Goal: Check status: Check status

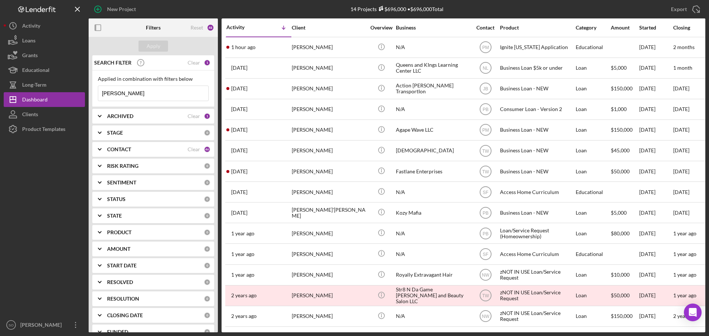
drag, startPoint x: 160, startPoint y: 93, endPoint x: 92, endPoint y: 92, distance: 68.3
click at [92, 92] on div "SEARCH FILTER Clear 1 Applied in combination with filters below [PERSON_NAME] I…" at bounding box center [153, 193] width 129 height 277
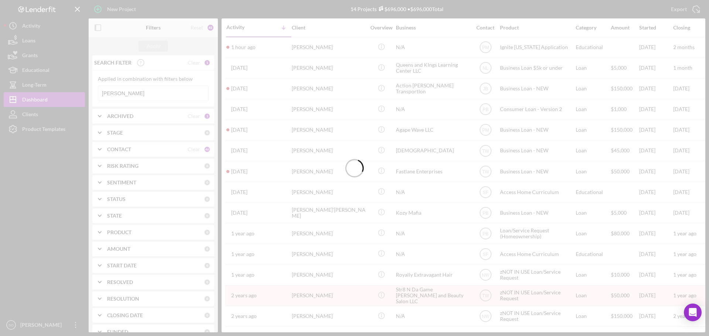
type input "[PERSON_NAME]"
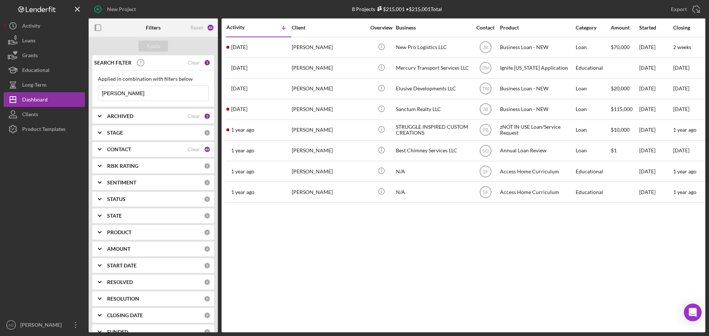
click at [119, 114] on b "ARCHIVED" at bounding box center [120, 116] width 26 height 6
click at [102, 157] on input "Archived" at bounding box center [101, 158] width 7 height 7
checkbox input "true"
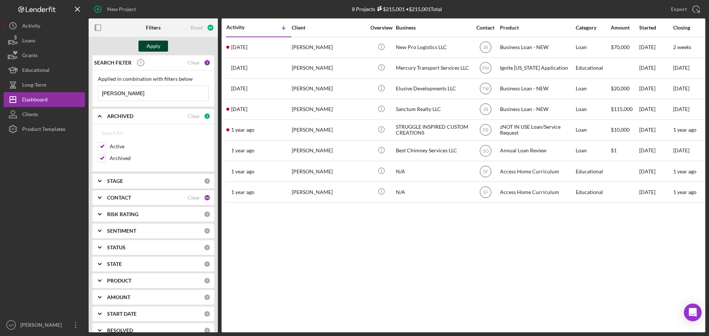
click at [155, 45] on div "Apply" at bounding box center [154, 46] width 14 height 11
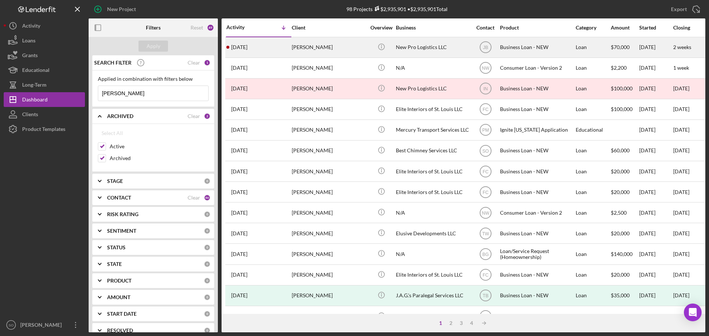
click at [311, 52] on div "[PERSON_NAME]" at bounding box center [329, 48] width 74 height 20
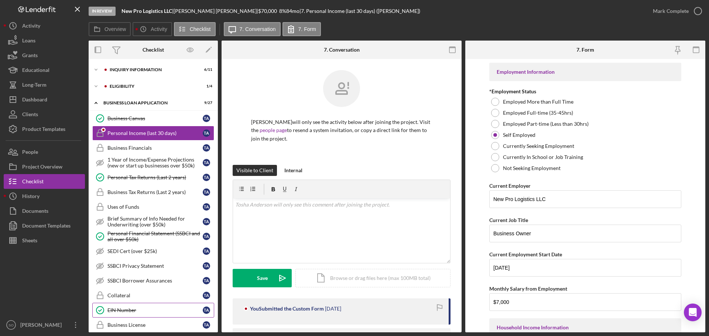
scroll to position [74, 0]
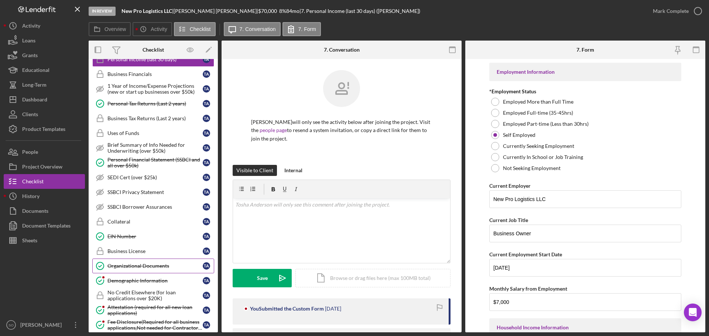
drag, startPoint x: 133, startPoint y: 266, endPoint x: 150, endPoint y: 265, distance: 17.4
click at [133, 266] on div "Organizational Documents" at bounding box center [154, 266] width 95 height 6
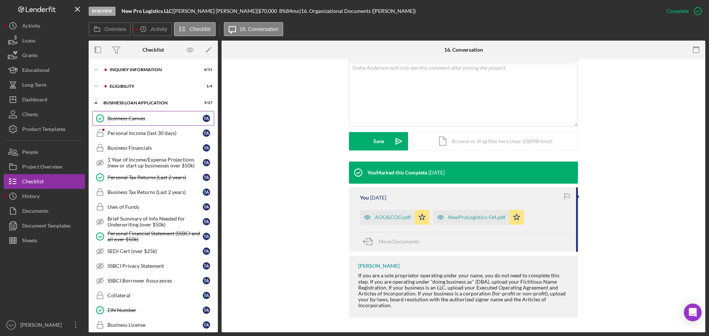
click at [134, 113] on link "Business Canvas Business Canvas T A" at bounding box center [153, 118] width 122 height 15
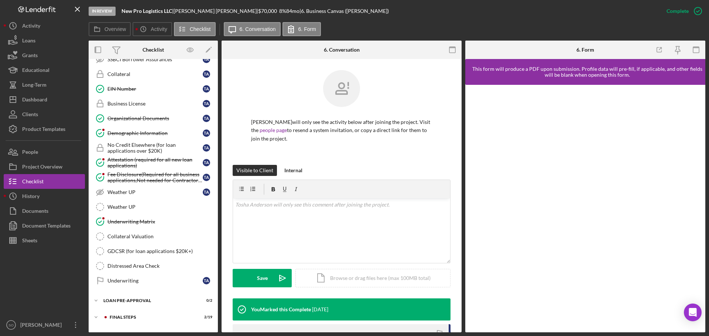
scroll to position [235, 0]
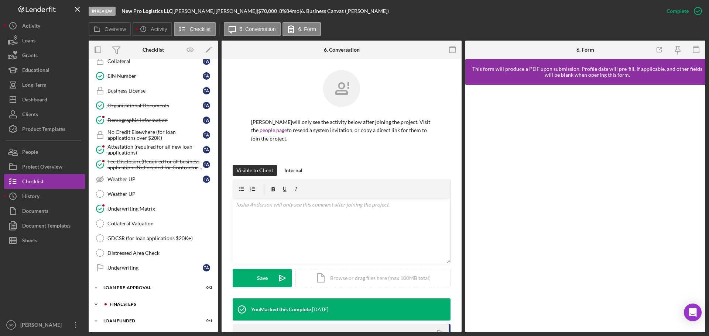
click at [130, 305] on div "FINAL STEPS" at bounding box center [159, 304] width 99 height 4
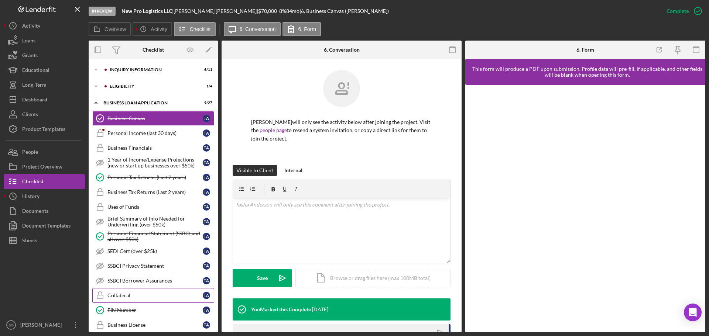
scroll to position [148, 0]
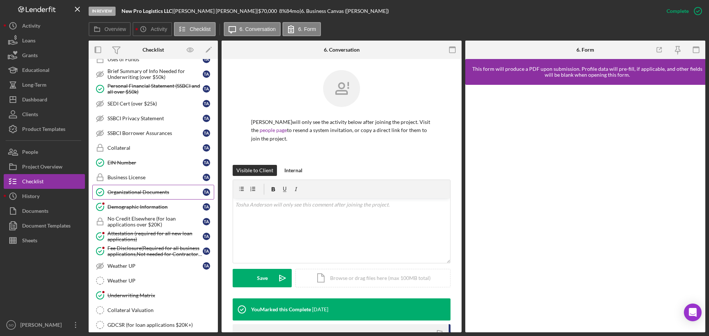
click at [146, 195] on div "Organizational Documents" at bounding box center [154, 192] width 95 height 6
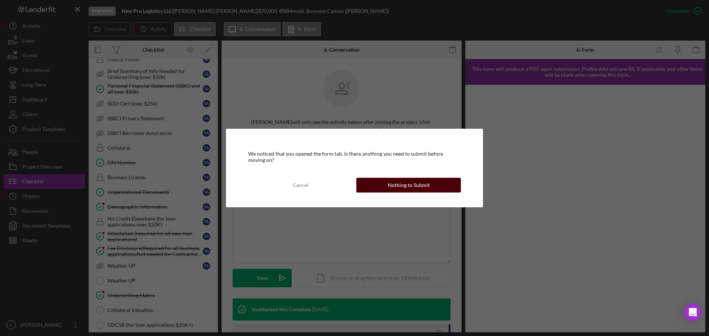
click at [405, 188] on div "Nothing to Submit" at bounding box center [409, 185] width 42 height 15
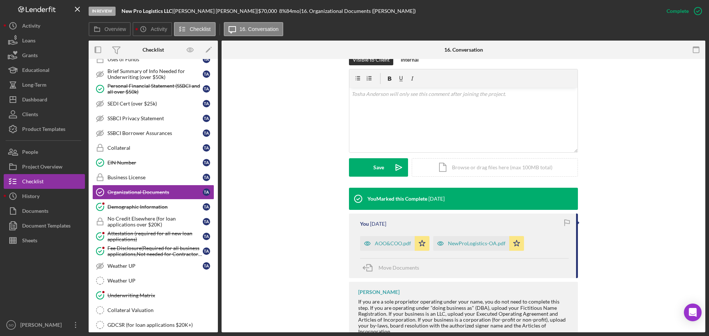
scroll to position [137, 0]
